Goal: Find specific page/section: Find specific page/section

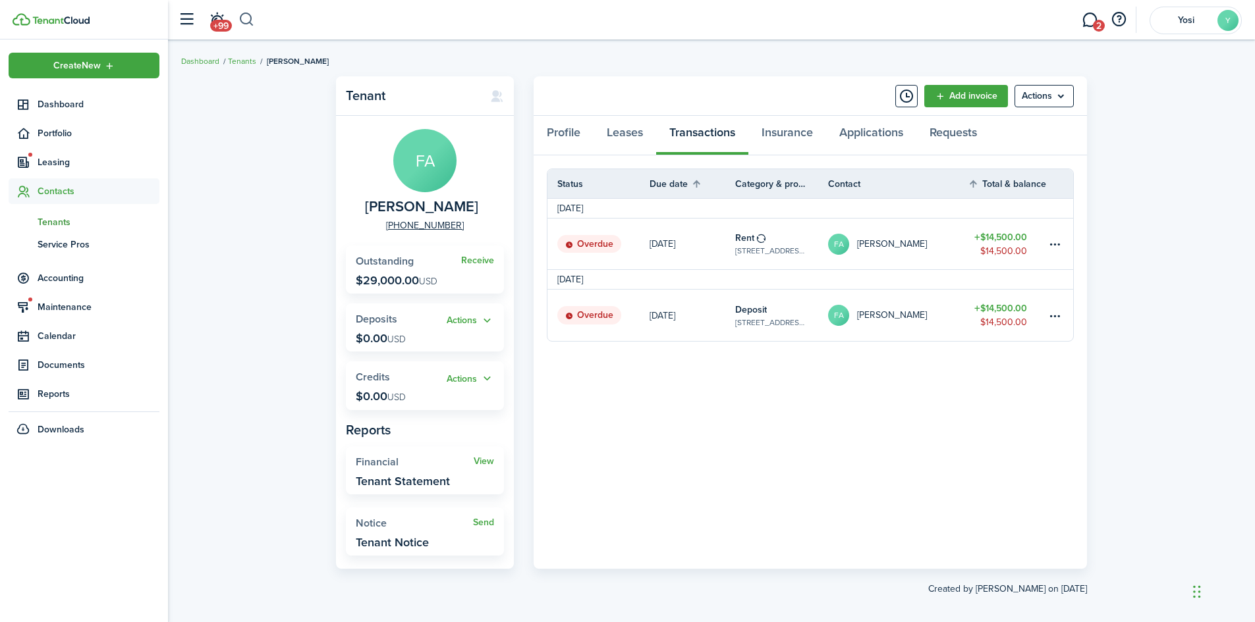
click at [240, 20] on button "button" at bounding box center [246, 20] width 16 height 22
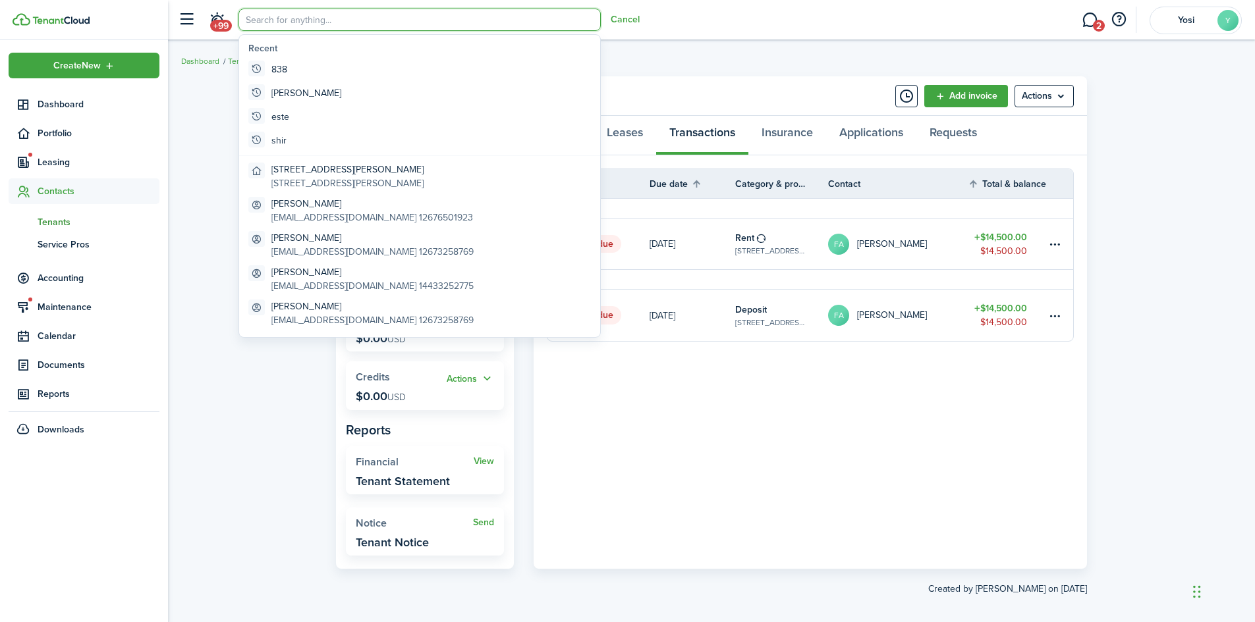
click at [261, 22] on input "search" at bounding box center [419, 20] width 362 height 22
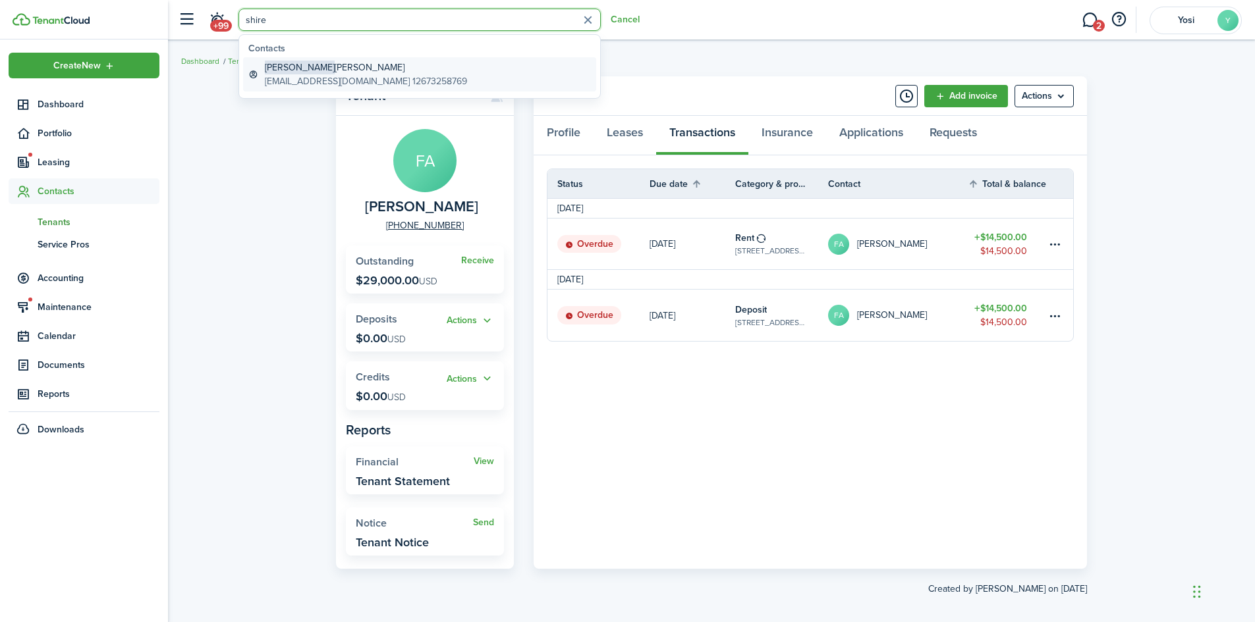
type input "shire"
click at [372, 71] on global-search-item-title "[PERSON_NAME]" at bounding box center [366, 68] width 202 height 14
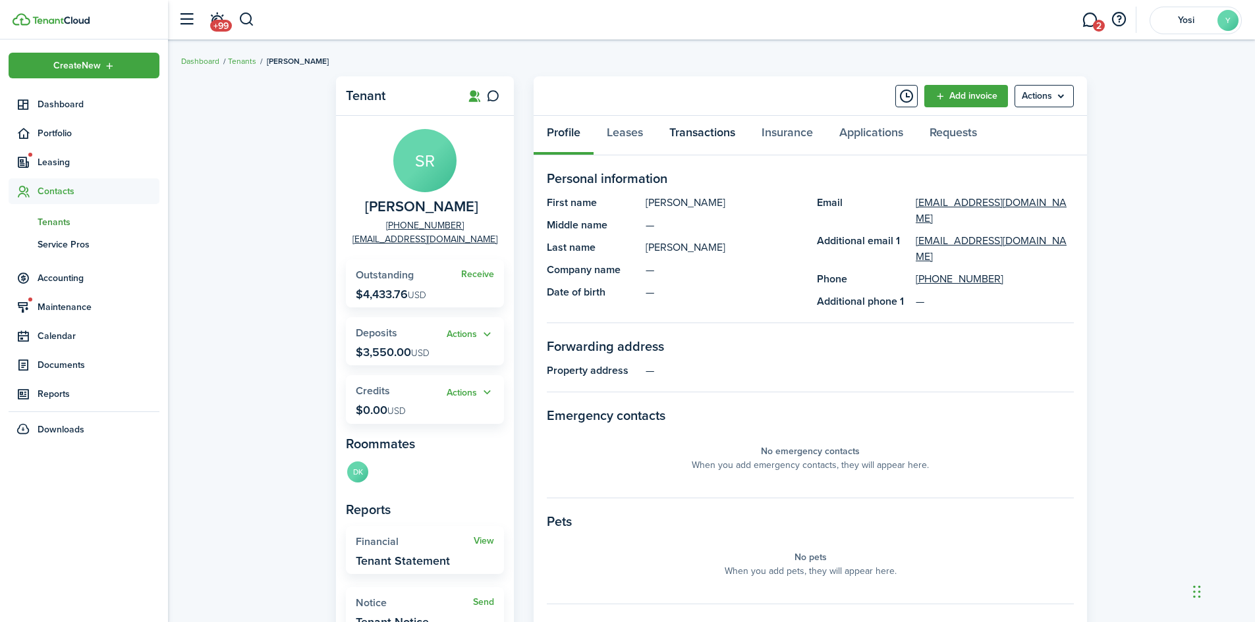
click at [711, 143] on link "Transactions" at bounding box center [702, 136] width 92 height 40
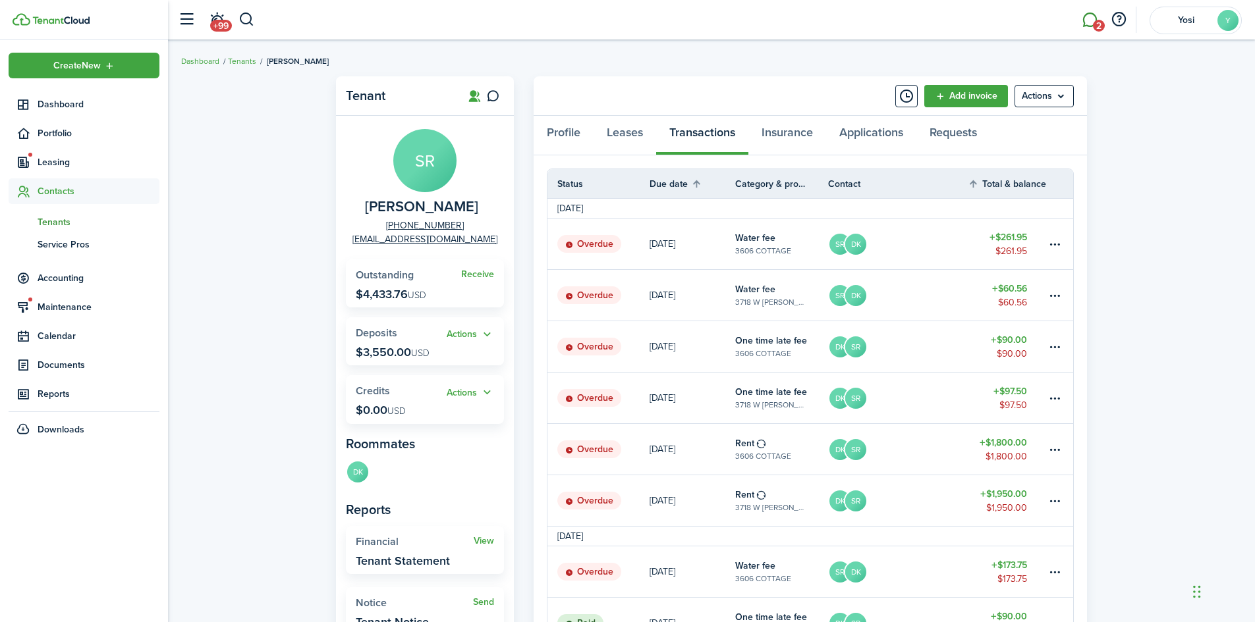
click at [1100, 17] on link "2" at bounding box center [1089, 20] width 25 height 34
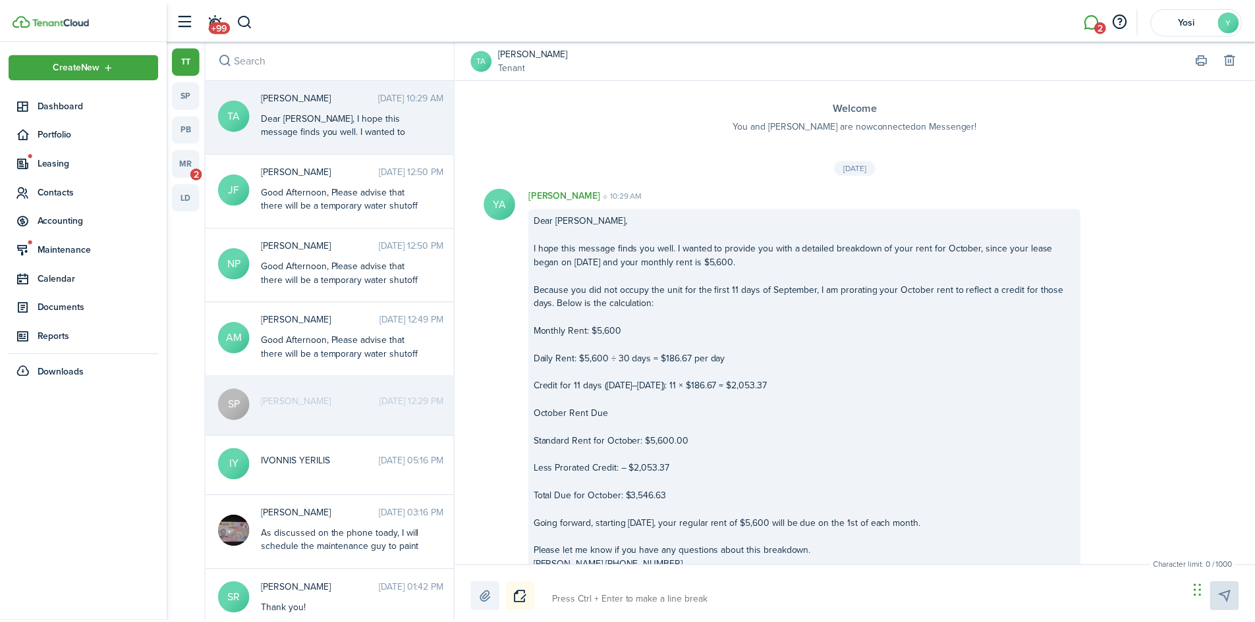
scroll to position [53, 0]
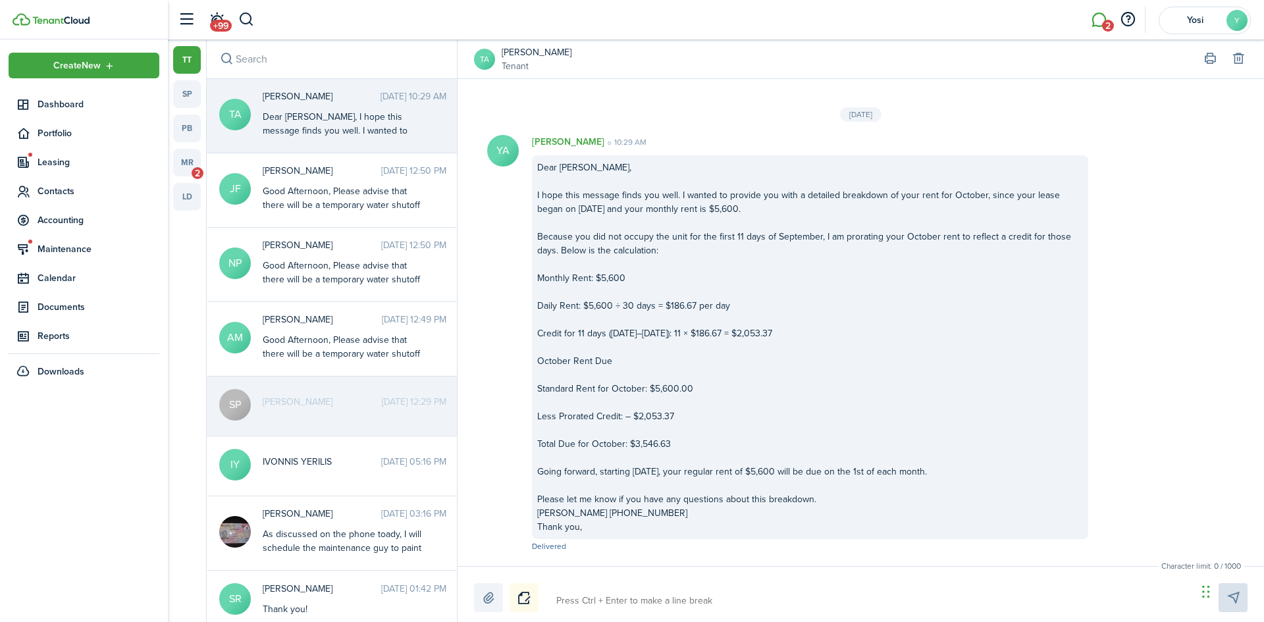
click at [38, 16] on img at bounding box center [60, 20] width 57 height 8
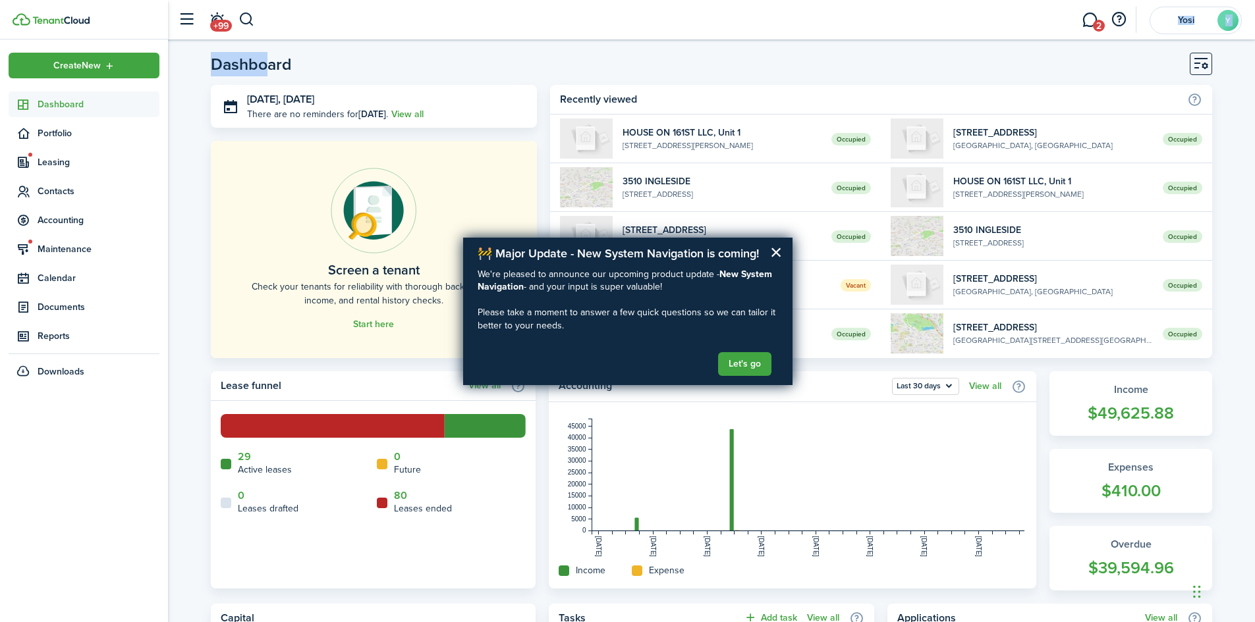
click at [271, 0] on html "Create New Dashboard Portfolio Leasing Contacts Accounting Maintenance Calendar…" at bounding box center [627, 311] width 1255 height 622
click at [248, 24] on button "button" at bounding box center [246, 20] width 16 height 22
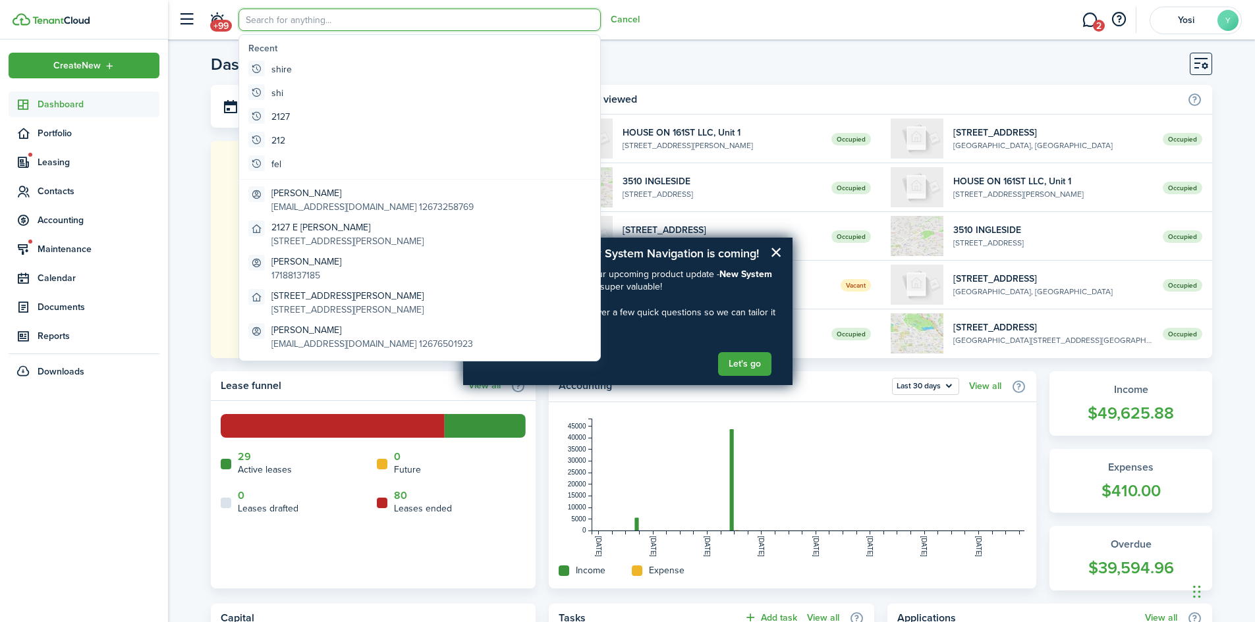
click at [277, 25] on input "search" at bounding box center [419, 20] width 362 height 22
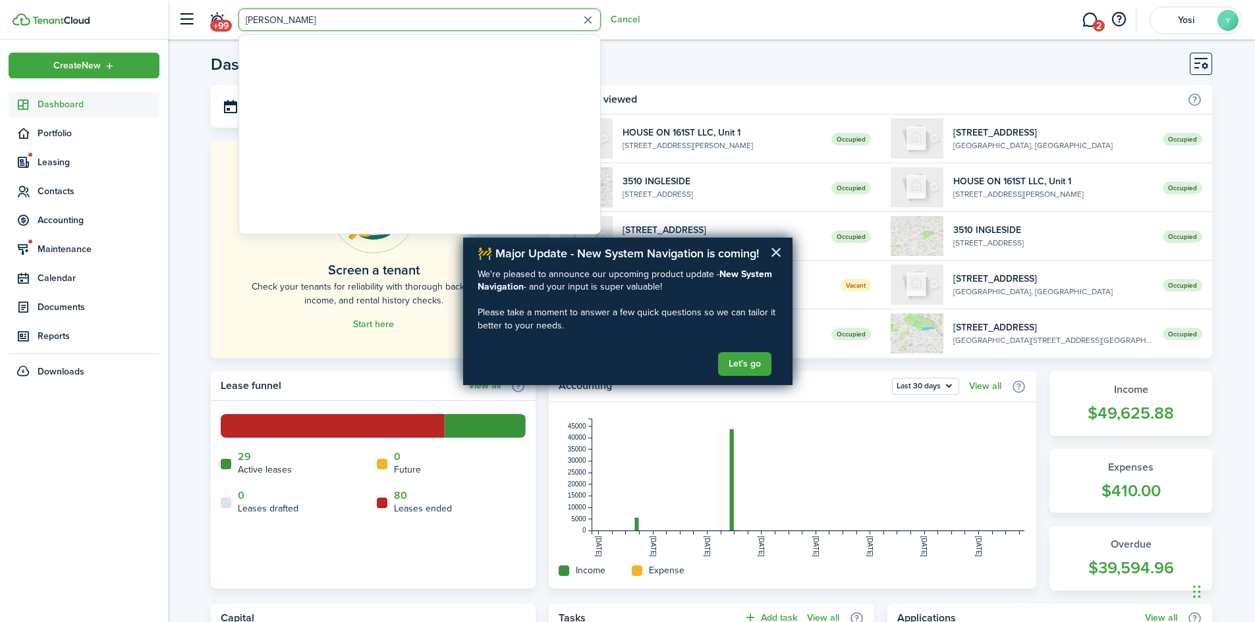
type input "[PERSON_NAME]"
click at [778, 250] on button "×" at bounding box center [776, 252] width 13 height 21
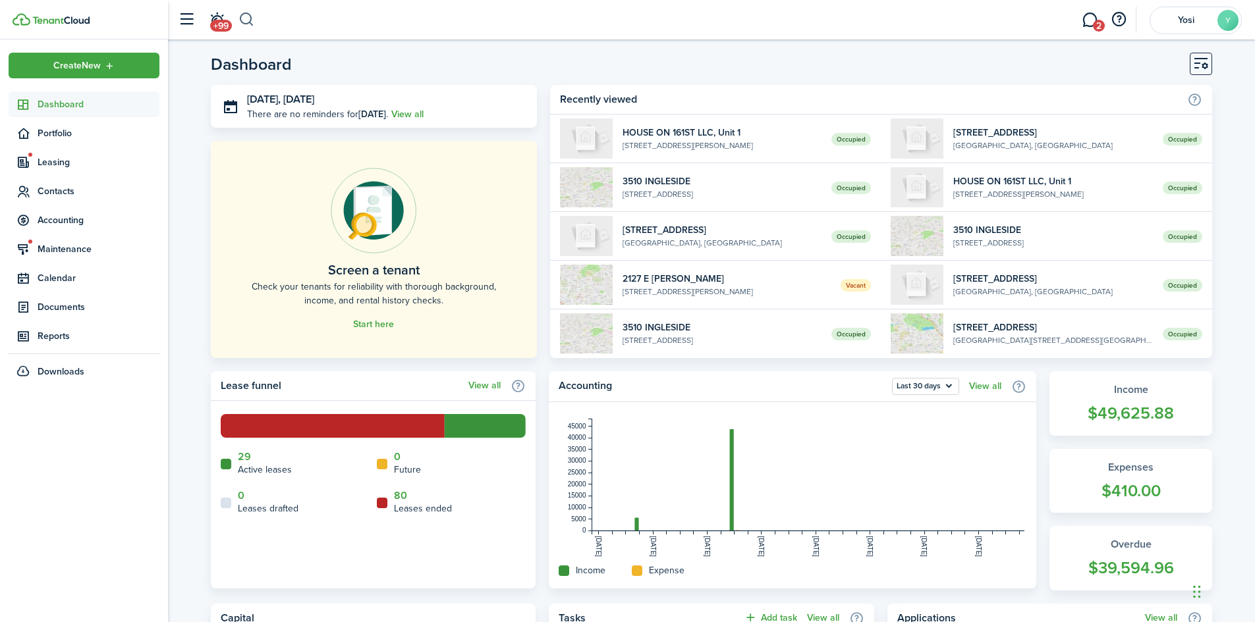
click at [254, 22] on button "button" at bounding box center [246, 20] width 16 height 22
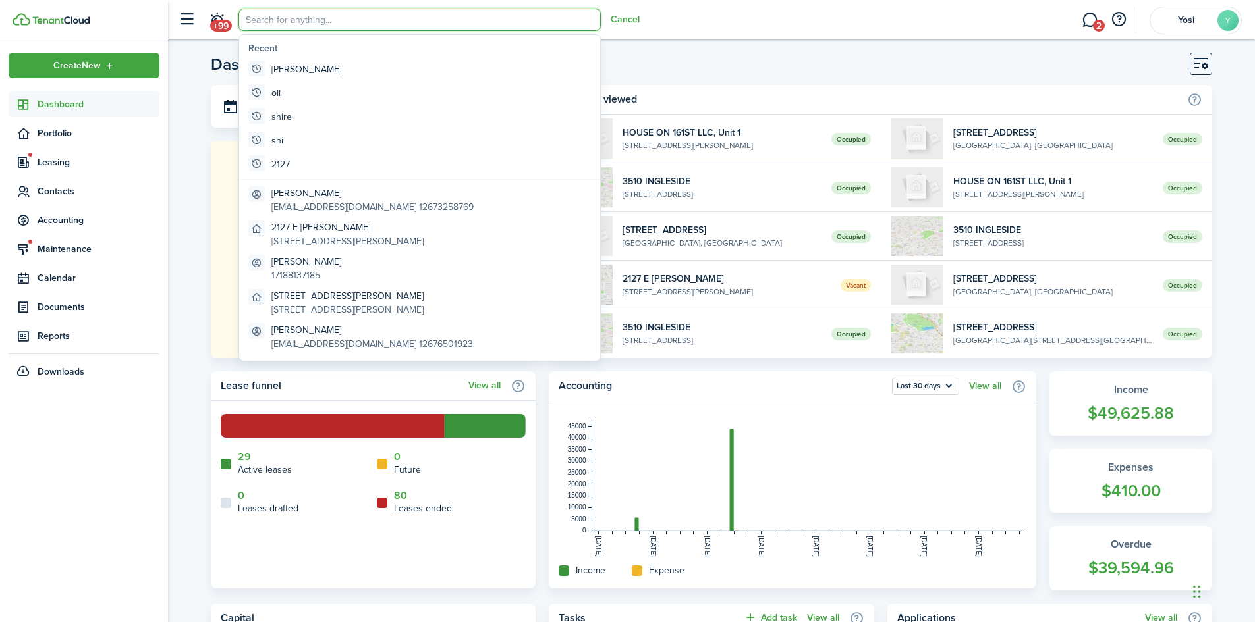
click at [298, 61] on global-search-item "[PERSON_NAME]" at bounding box center [419, 69] width 353 height 24
type input "[PERSON_NAME]"
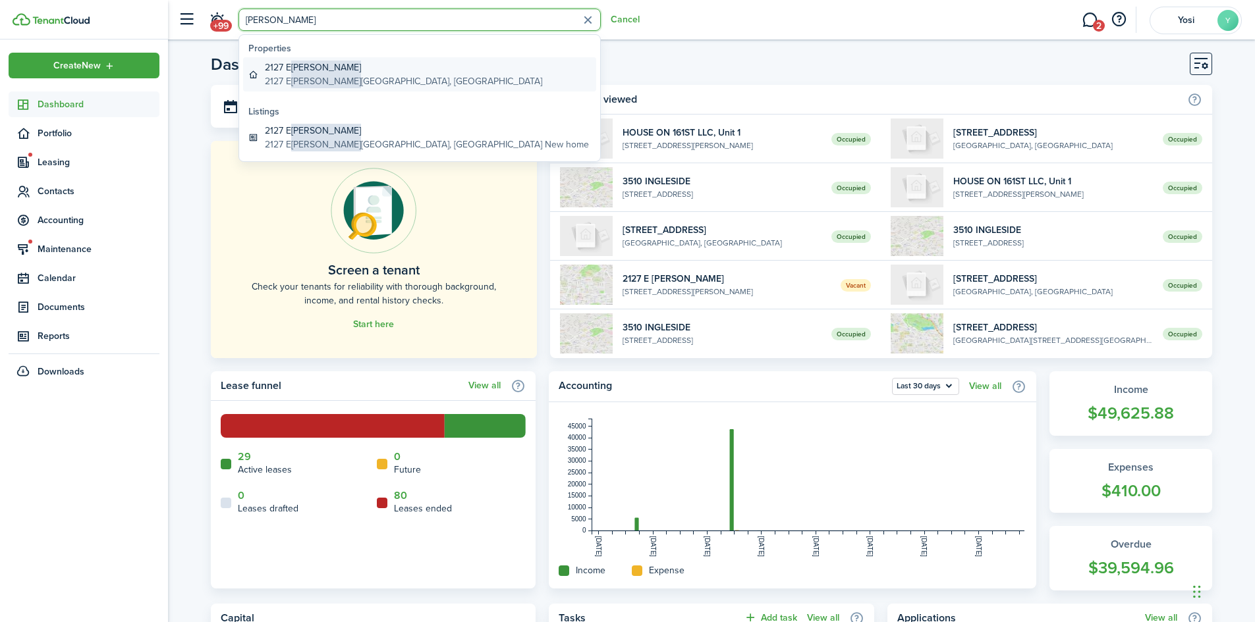
click at [350, 80] on global-search-item-description "[STREET_ADDRESS][PERSON_NAME]" at bounding box center [403, 81] width 277 height 14
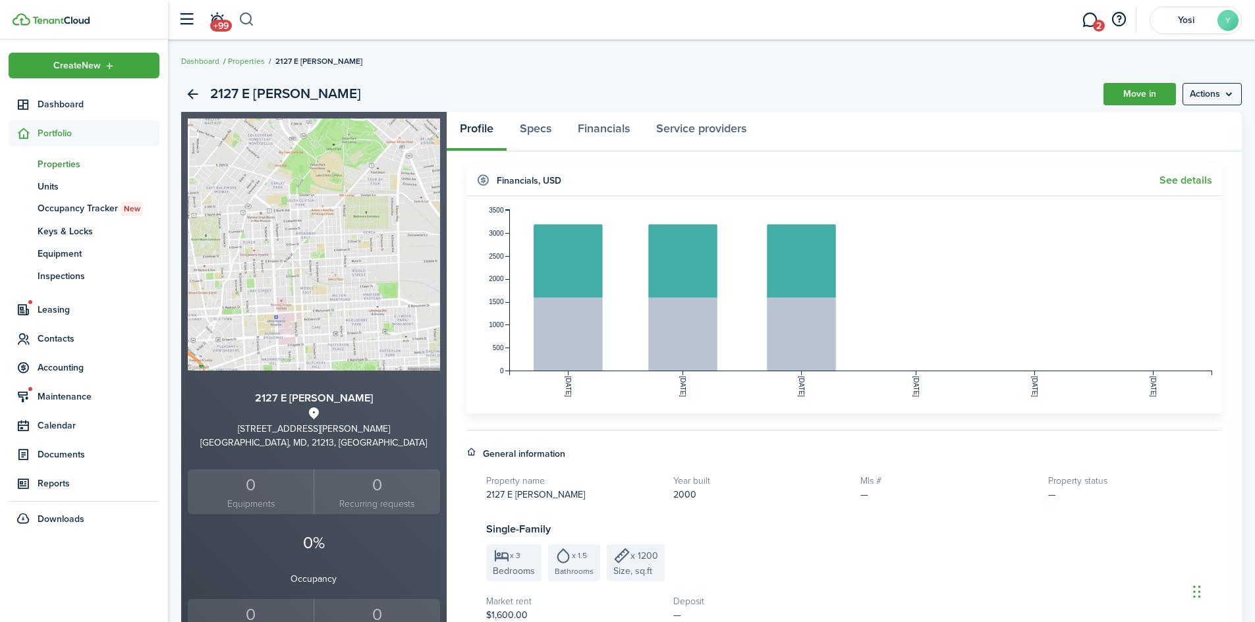
click at [248, 17] on button "button" at bounding box center [246, 20] width 16 height 22
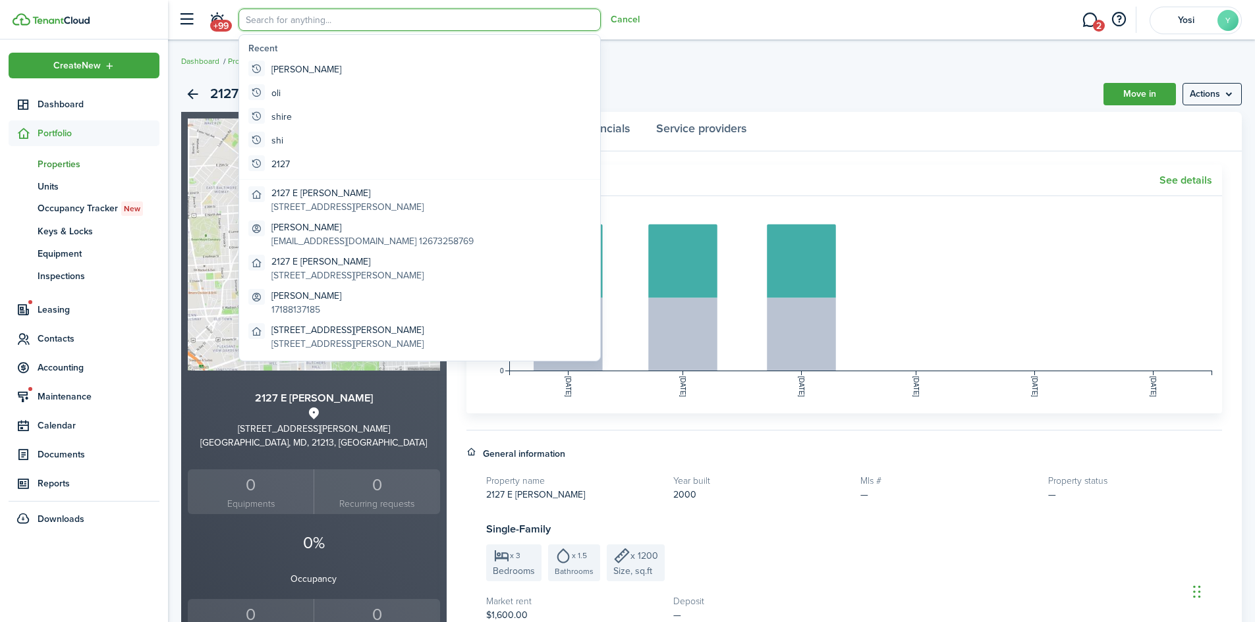
click at [248, 17] on input "search" at bounding box center [419, 20] width 362 height 22
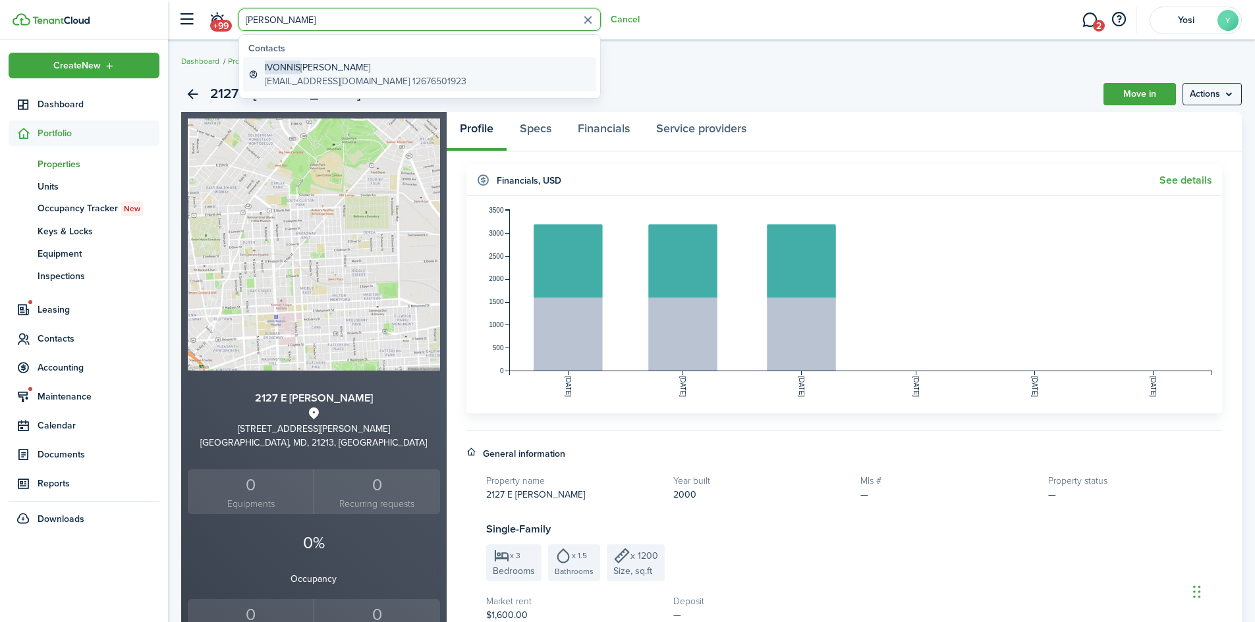
type input "[PERSON_NAME]"
click at [383, 83] on global-search-item-description "[EMAIL_ADDRESS][DOMAIN_NAME] 12676501923" at bounding box center [366, 81] width 202 height 14
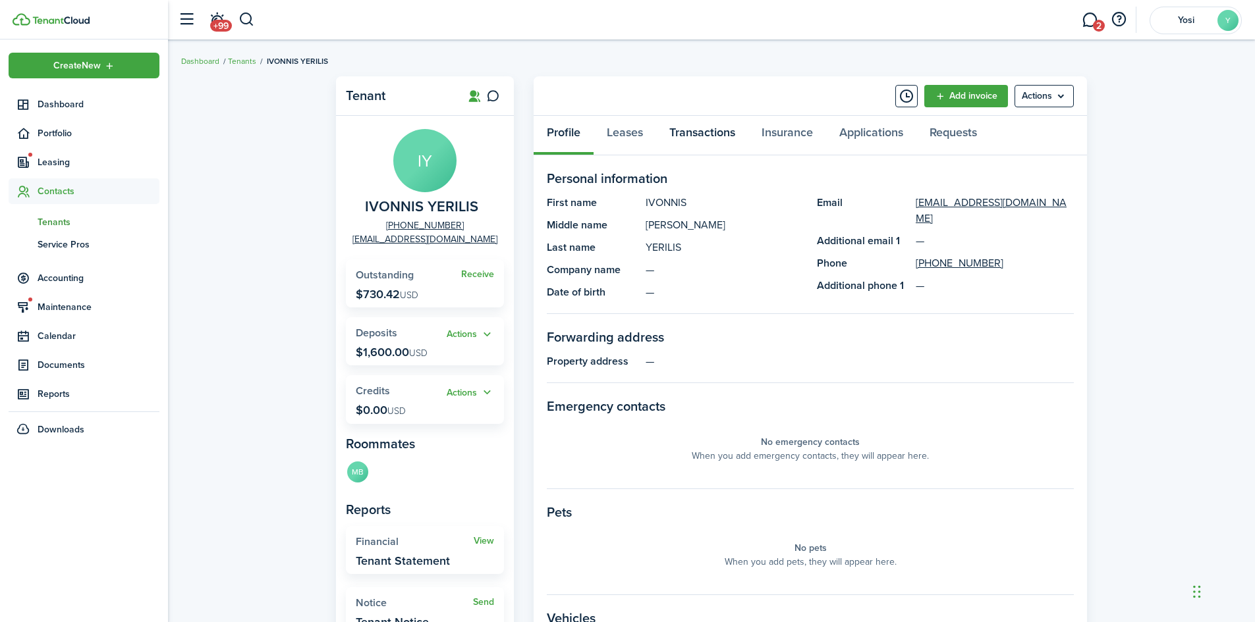
click at [710, 140] on link "Transactions" at bounding box center [702, 136] width 92 height 40
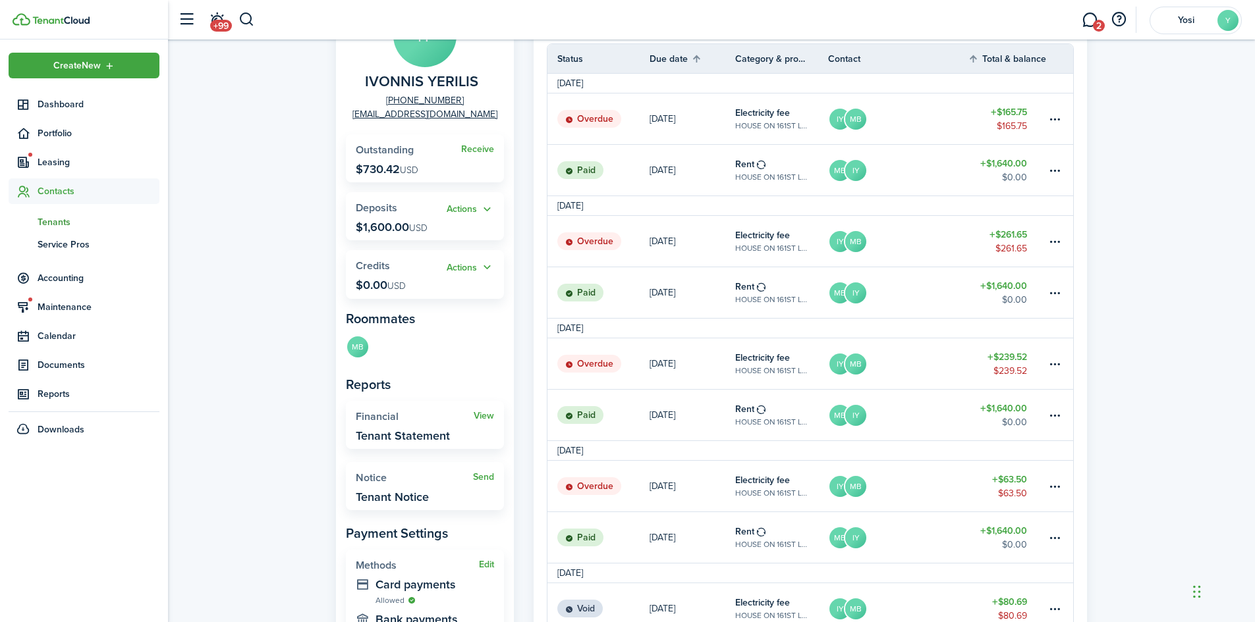
scroll to position [263, 0]
